Goal: Task Accomplishment & Management: Manage account settings

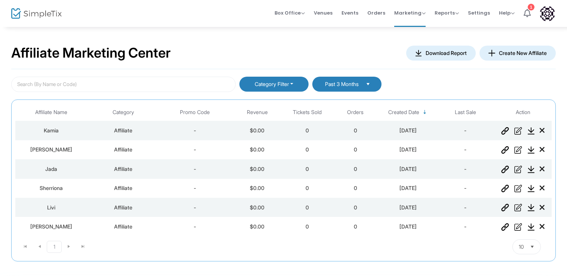
click at [503, 209] on img "Data table" at bounding box center [506, 207] width 8 height 7
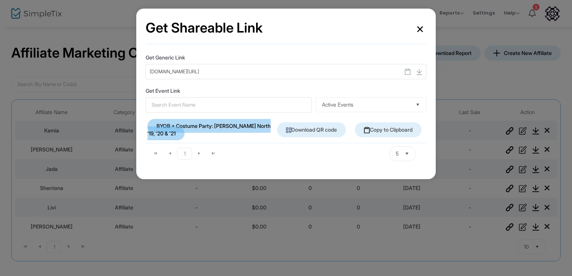
click at [389, 134] on link "Copy to Clipboard" at bounding box center [388, 129] width 67 height 15
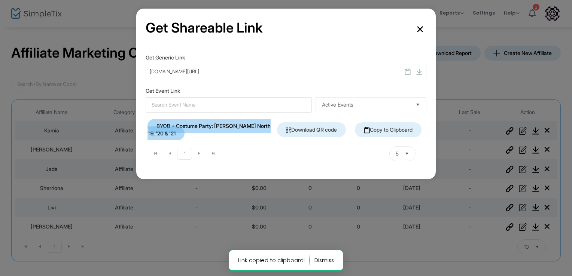
click at [419, 31] on button "×" at bounding box center [420, 28] width 13 height 21
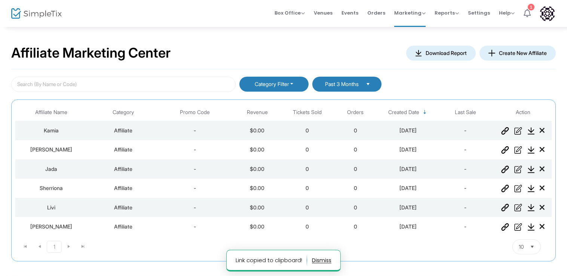
click at [524, 13] on icon at bounding box center [527, 13] width 7 height 8
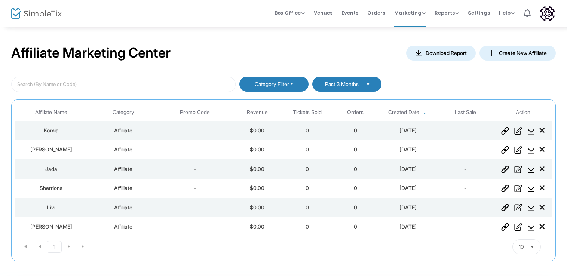
click at [545, 205] on icon "Data table" at bounding box center [542, 207] width 5 height 7
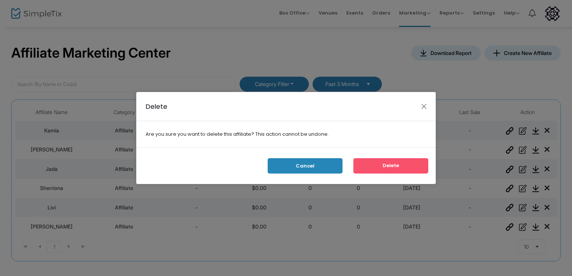
click at [416, 164] on button "Delete" at bounding box center [390, 165] width 75 height 15
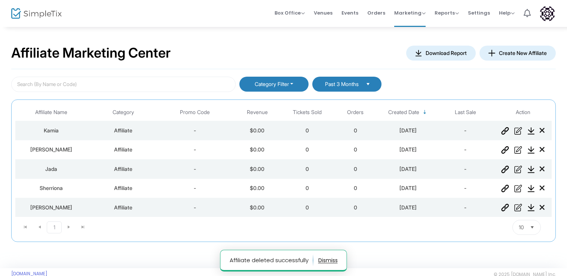
click at [522, 53] on button "Create New Affiliate" at bounding box center [518, 53] width 76 height 15
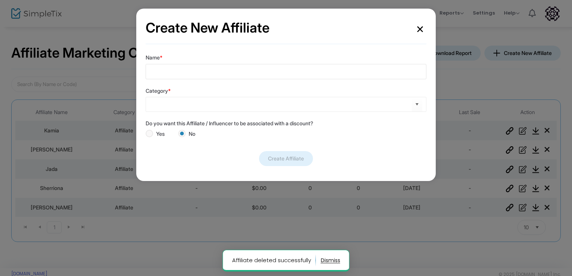
click at [256, 76] on input "Name *" at bounding box center [286, 71] width 281 height 15
click at [238, 73] on input "Name *" at bounding box center [286, 71] width 281 height 15
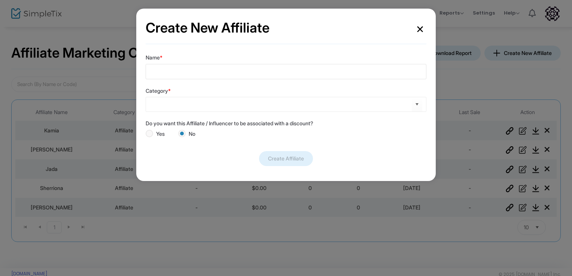
click at [238, 73] on input "Name *" at bounding box center [286, 71] width 281 height 15
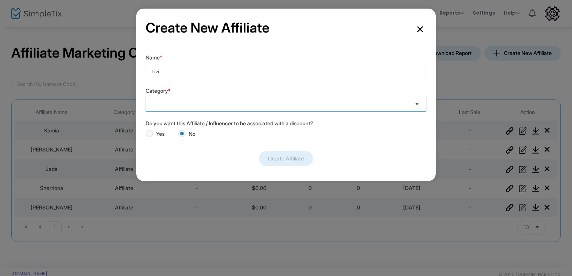
click at [262, 104] on input at bounding box center [282, 105] width 259 height 8
click at [420, 106] on span "Select" at bounding box center [417, 104] width 12 height 12
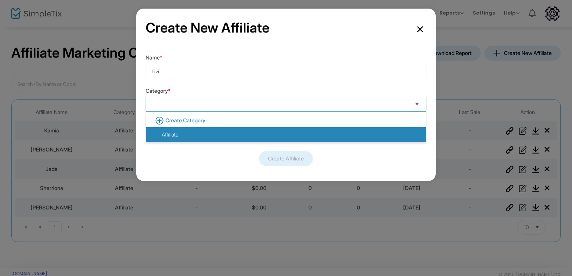
click at [305, 138] on li "Affiliate" at bounding box center [286, 134] width 280 height 15
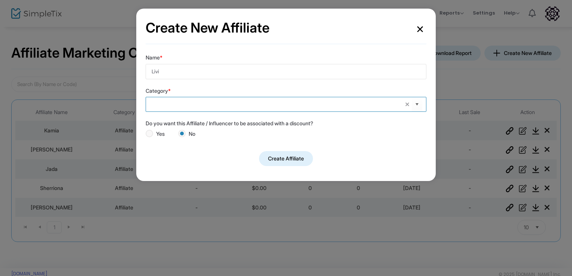
click at [282, 158] on button "Create Affiliate" at bounding box center [286, 158] width 54 height 15
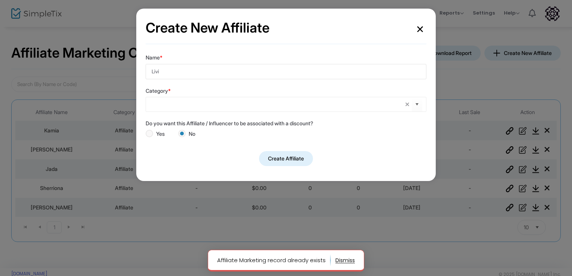
click at [216, 74] on input "Livi" at bounding box center [286, 71] width 281 height 15
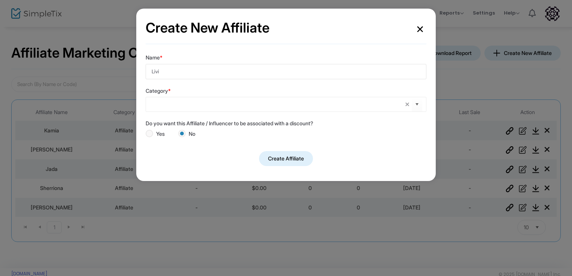
type input "Livi2"
